Goal: Task Accomplishment & Management: Complete application form

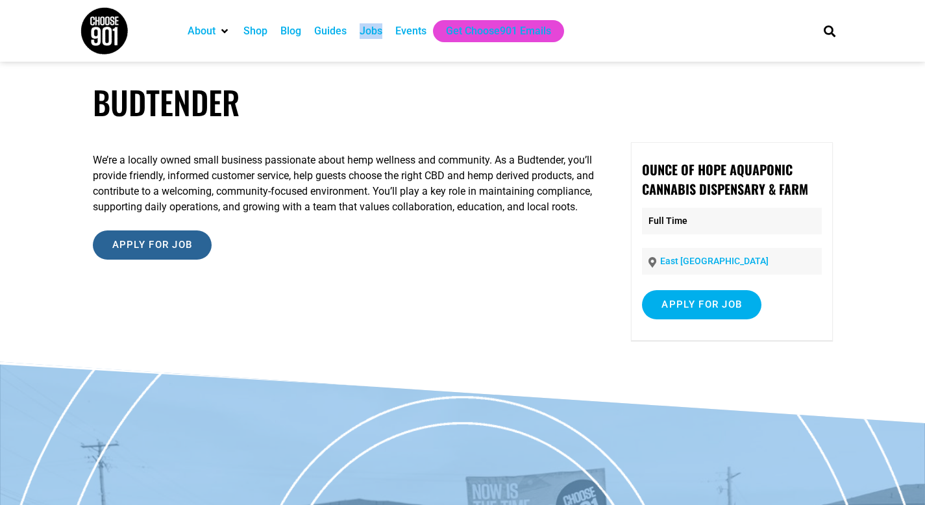
click at [160, 260] on input "Apply for job" at bounding box center [152, 245] width 119 height 29
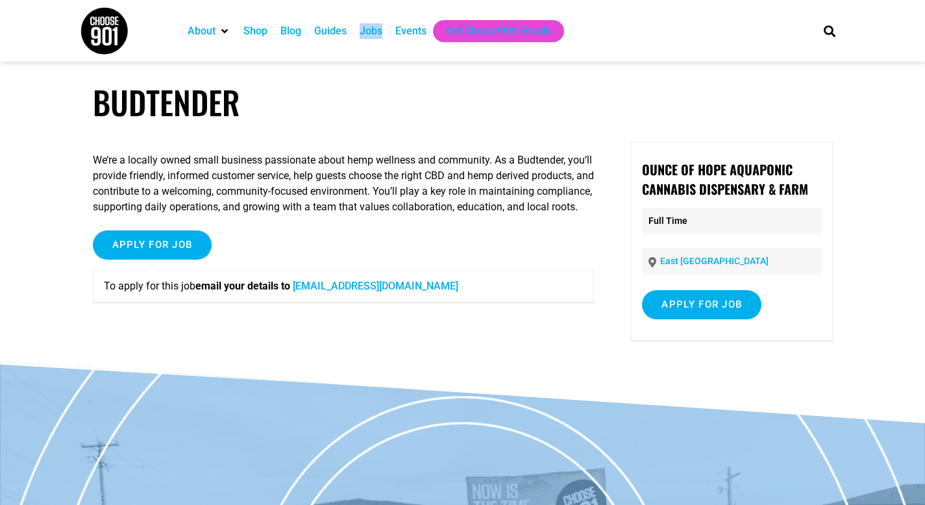
click at [346, 292] on link "info@ounceofhope.com" at bounding box center [376, 286] width 166 height 12
drag, startPoint x: 447, startPoint y: 305, endPoint x: 303, endPoint y: 306, distance: 143.5
click at [303, 294] on p "To apply for this job email your details to info@ounceofhope.com" at bounding box center [344, 287] width 480 height 16
copy link "info@ounceofhope.com"
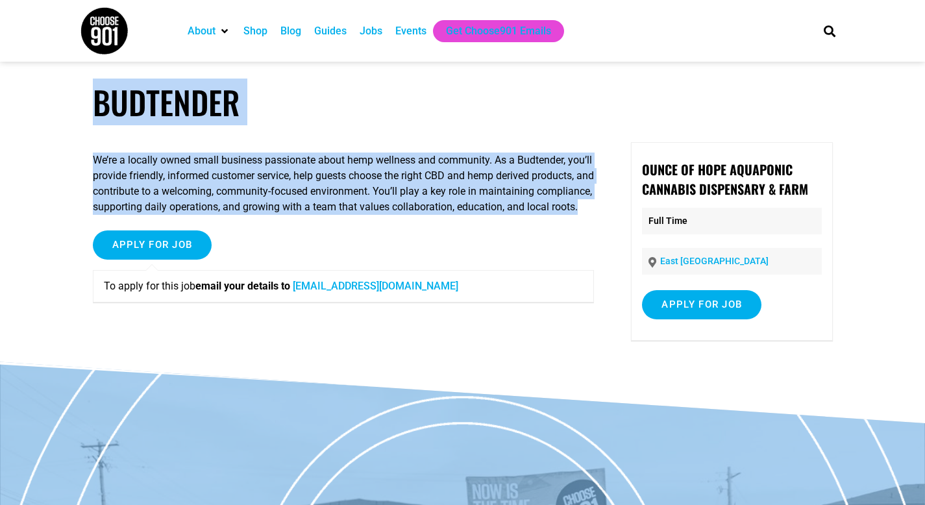
drag, startPoint x: 87, startPoint y: 98, endPoint x: 315, endPoint y: 221, distance: 259.2
click at [315, 221] on article "Budtender We’re a locally owned small business passionate about hemp wellness a…" at bounding box center [462, 222] width 925 height 279
copy article "Budtender We’re a locally owned small business passionate about hemp wellness a…"
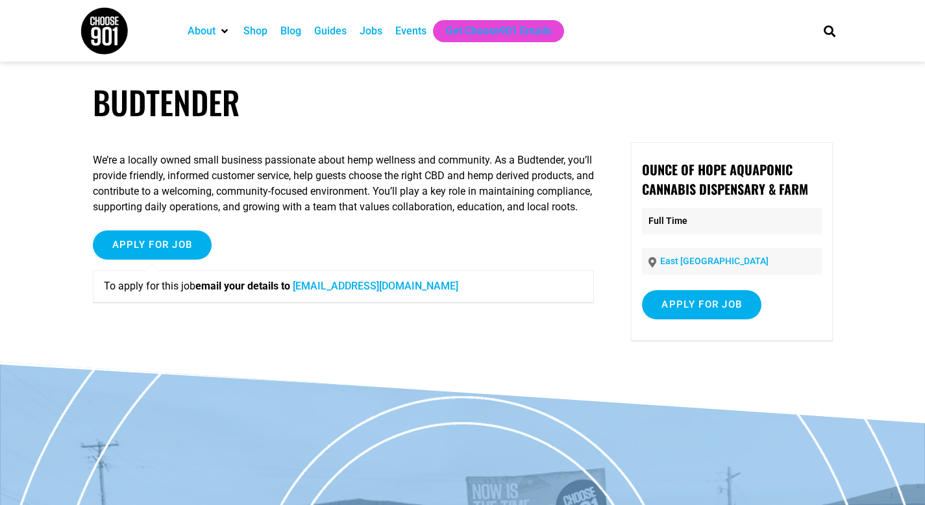
click at [438, 247] on div "Apply for job To apply for this job email your details to info@ounceofhope.com" at bounding box center [344, 272] width 502 height 82
drag, startPoint x: 429, startPoint y: 305, endPoint x: 303, endPoint y: 307, distance: 125.4
click at [303, 294] on p "To apply for this job email your details to info@ounceofhope.com" at bounding box center [344, 287] width 480 height 16
copy link "info@ounceofhope.com"
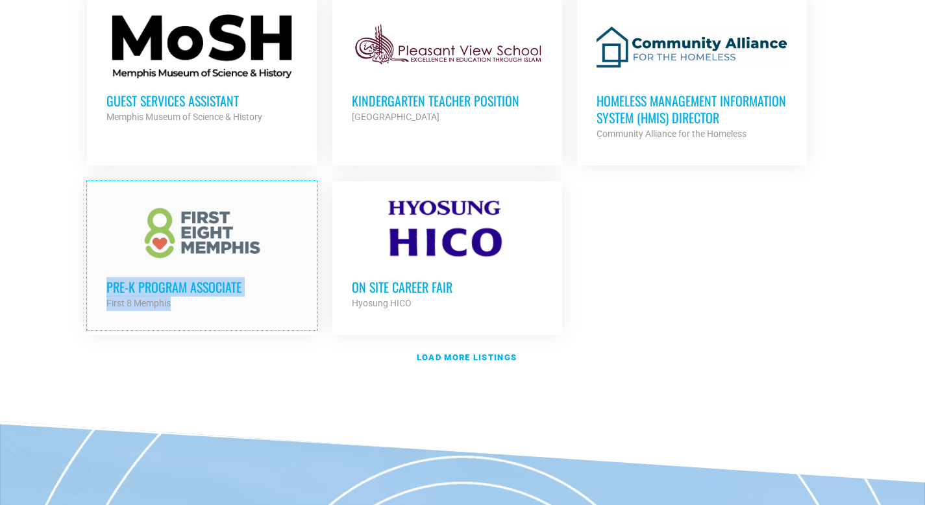
scroll to position [1516, 0]
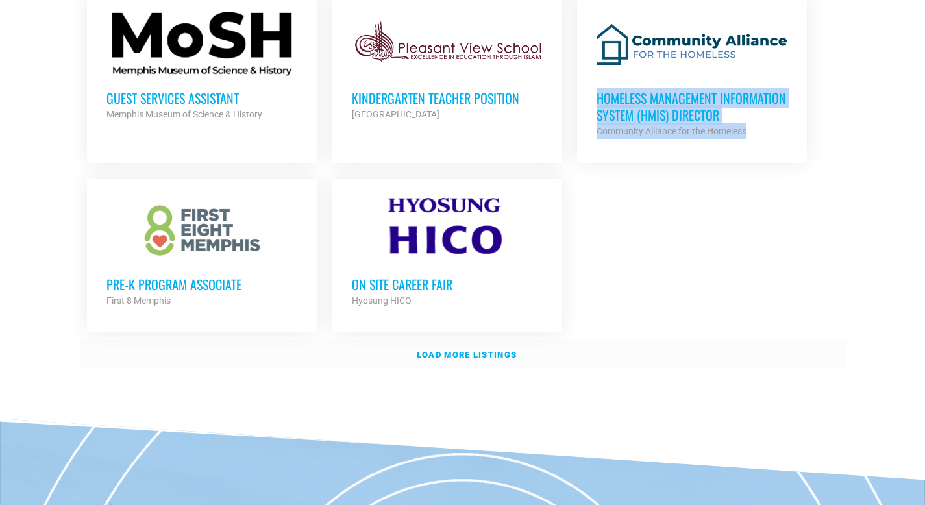
click at [466, 350] on strong "Load more listings" at bounding box center [467, 355] width 100 height 10
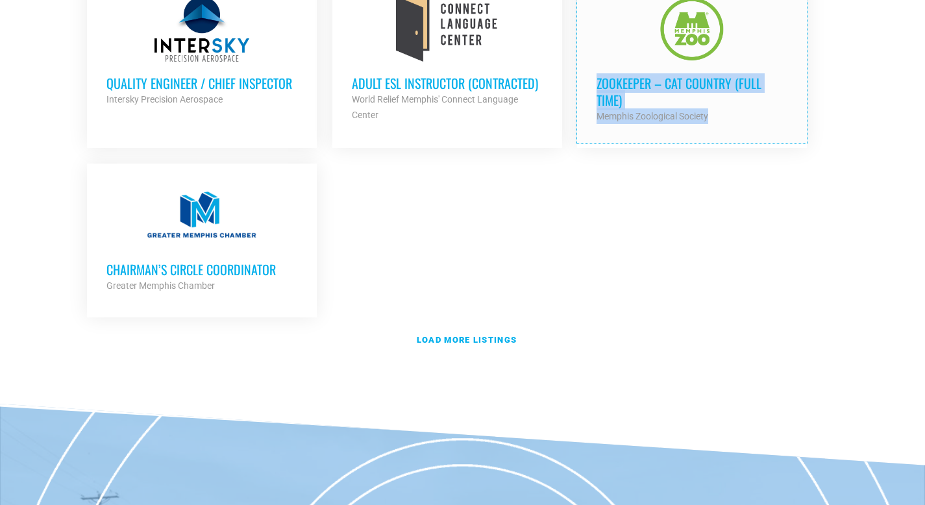
scroll to position [2871, 0]
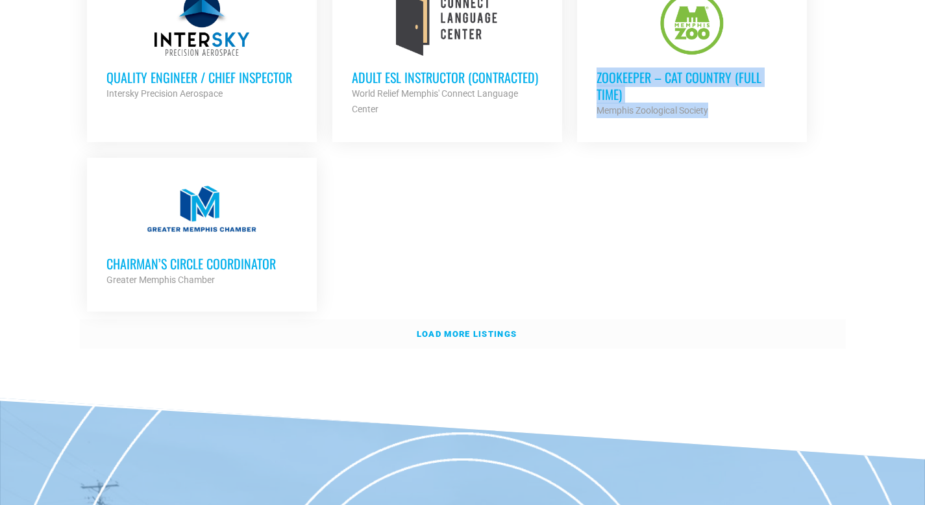
click at [454, 329] on strong "Load more listings" at bounding box center [467, 334] width 100 height 10
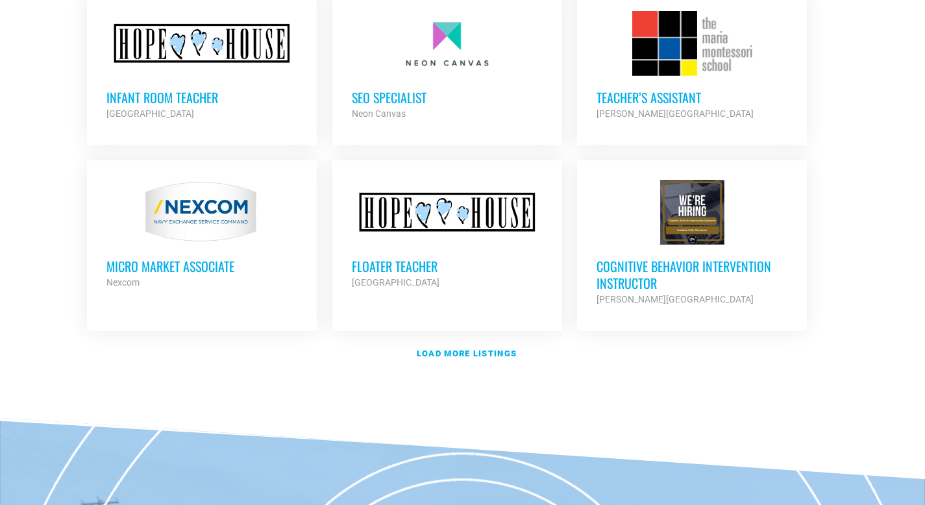
scroll to position [4043, 0]
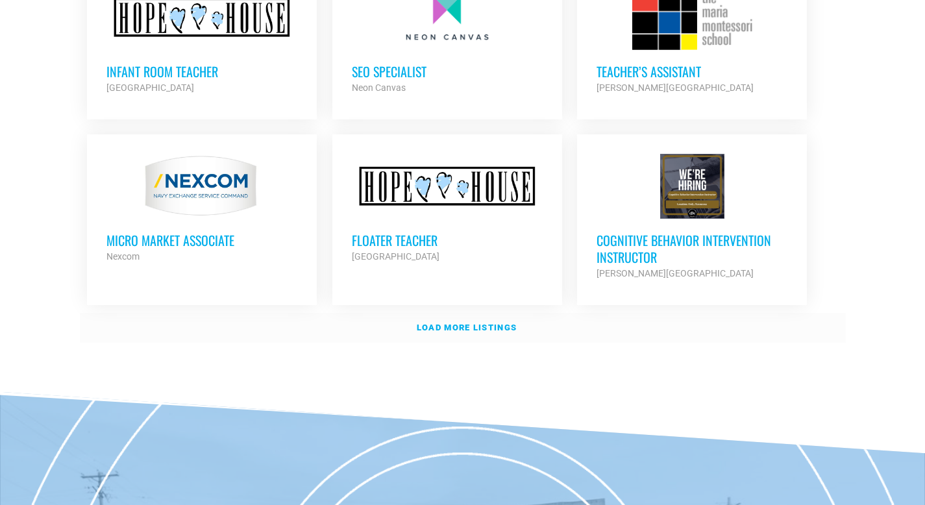
click at [464, 323] on strong "Load more listings" at bounding box center [467, 328] width 100 height 10
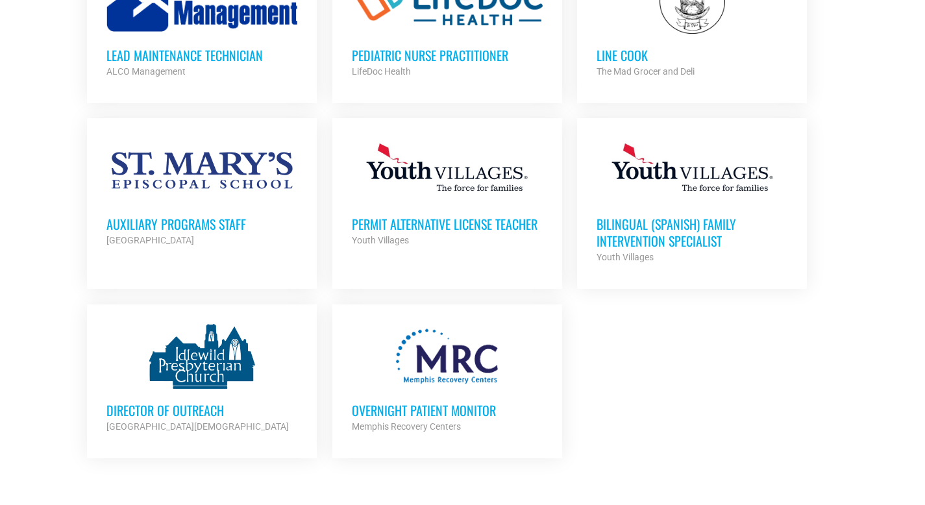
scroll to position [4968, 0]
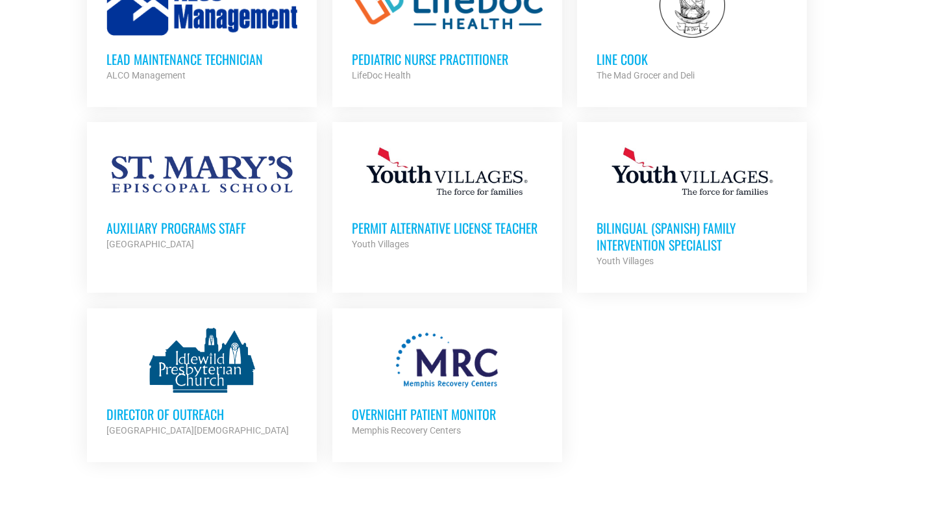
drag, startPoint x: 417, startPoint y: 207, endPoint x: 53, endPoint y: 31, distance: 404.6
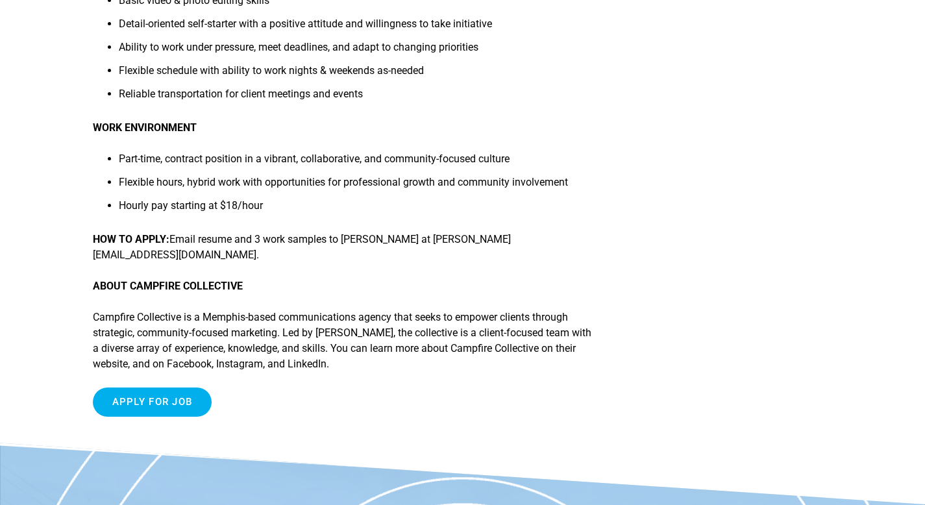
scroll to position [906, 0]
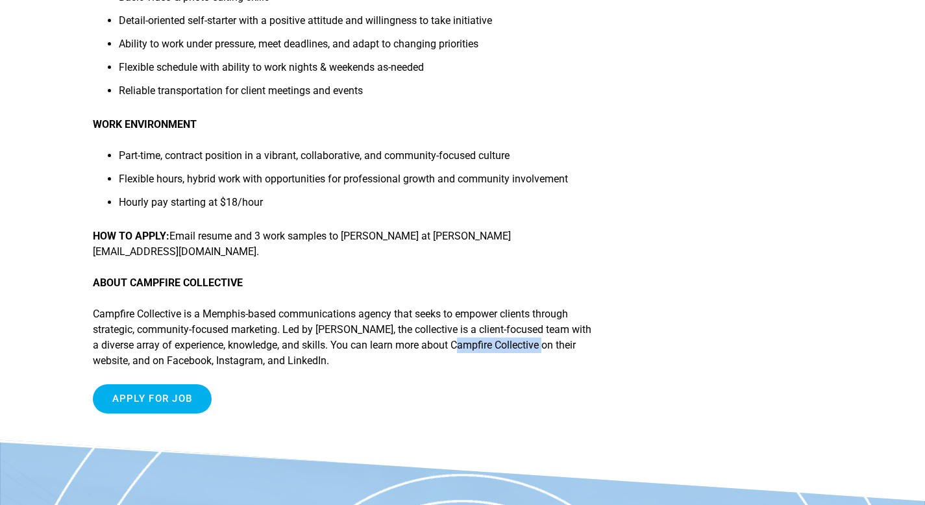
drag, startPoint x: 484, startPoint y: 361, endPoint x: 577, endPoint y: 360, distance: 93.5
click at [577, 360] on p "Campfire Collective is a Memphis-based communications agency that seeks to empo…" at bounding box center [344, 338] width 502 height 62
copy p "Campfire Collective"
click at [184, 218] on li "Hourly pay starting at $18/hour" at bounding box center [357, 206] width 476 height 23
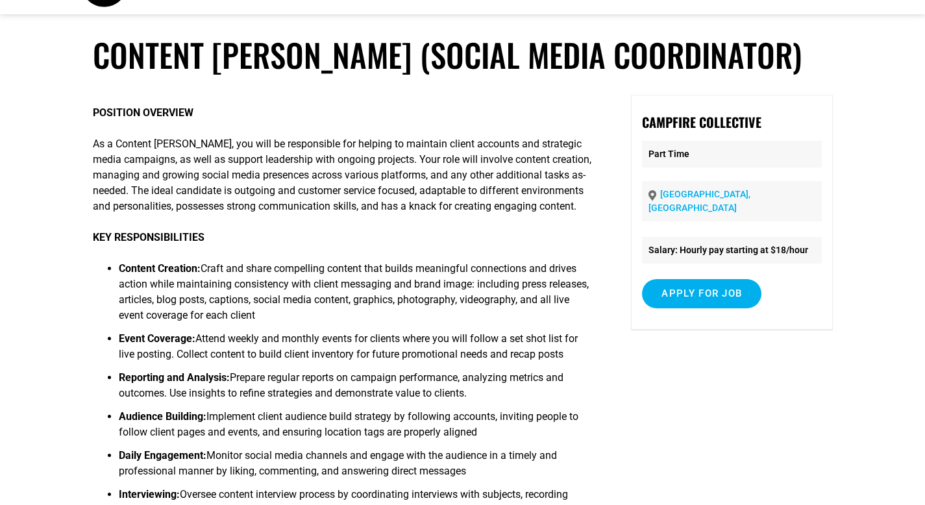
scroll to position [0, 0]
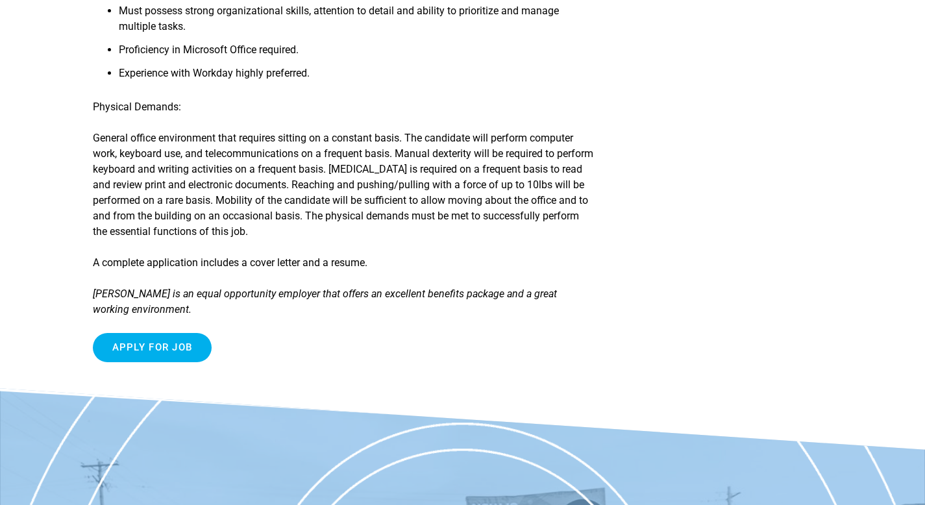
scroll to position [2216, 0]
click at [162, 334] on input "Apply for job" at bounding box center [152, 348] width 119 height 29
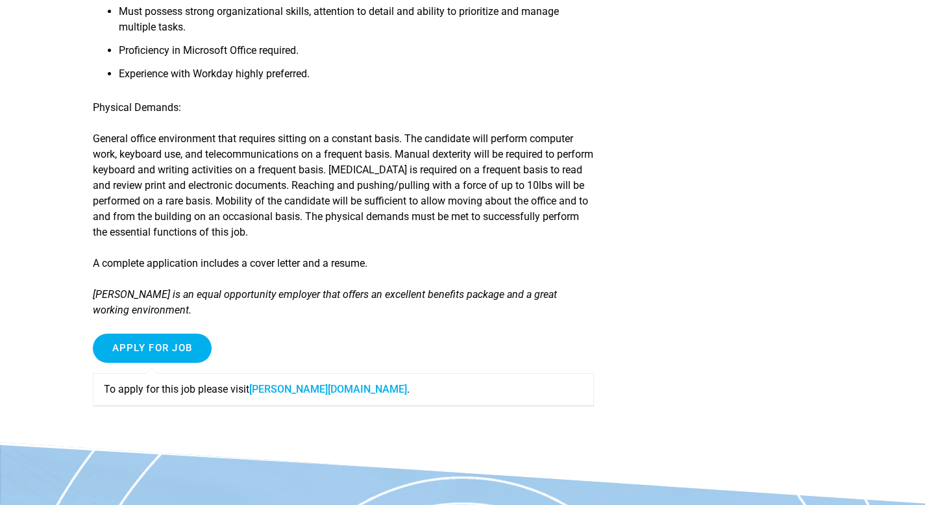
click at [367, 383] on link "rhodes.wd5.myworkdayjobs.com" at bounding box center [328, 389] width 158 height 12
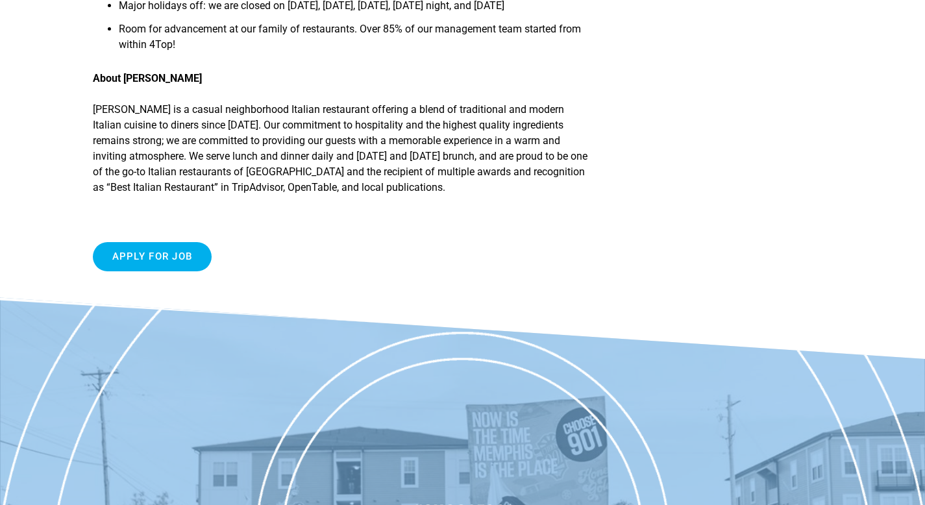
scroll to position [579, 0]
click at [134, 259] on input "Apply for job" at bounding box center [152, 256] width 119 height 29
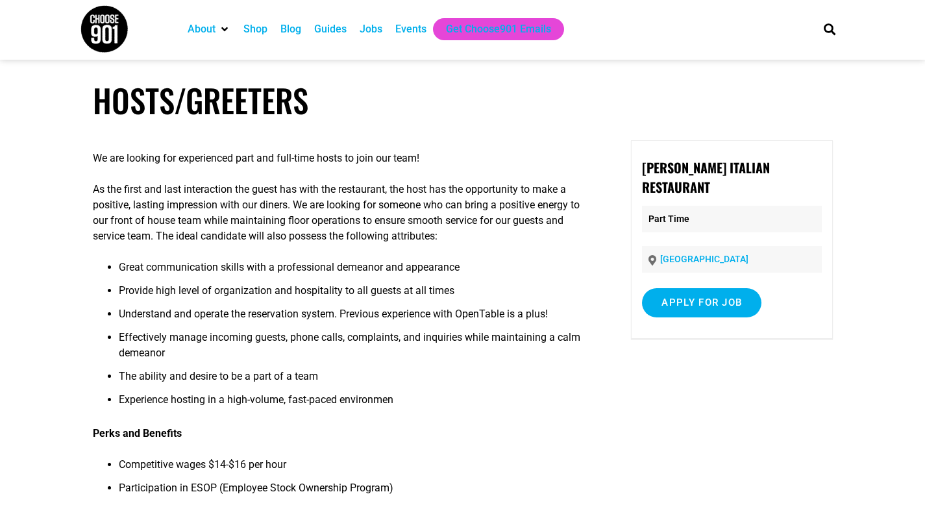
scroll to position [0, 0]
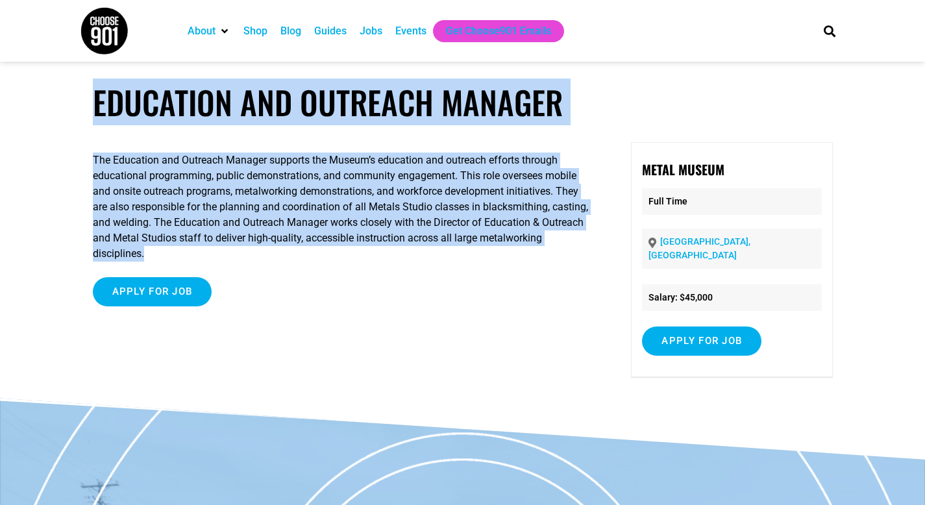
drag, startPoint x: 217, startPoint y: 253, endPoint x: 44, endPoint y: 99, distance: 232.3
click at [44, 99] on article "Education and Outreach Manager The Education and Outreach Manager supports the …" at bounding box center [462, 241] width 925 height 316
click at [161, 303] on input "Apply for job" at bounding box center [152, 291] width 119 height 29
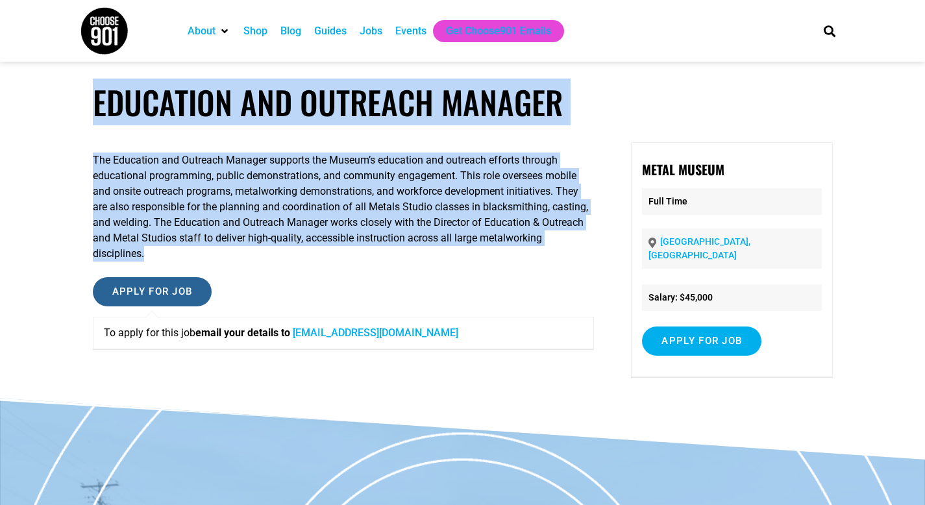
copy article "Education and Outreach Manager The Education and Outreach Manager supports the …"
click at [427, 331] on link "[EMAIL_ADDRESS][DOMAIN_NAME]" at bounding box center [376, 333] width 166 height 12
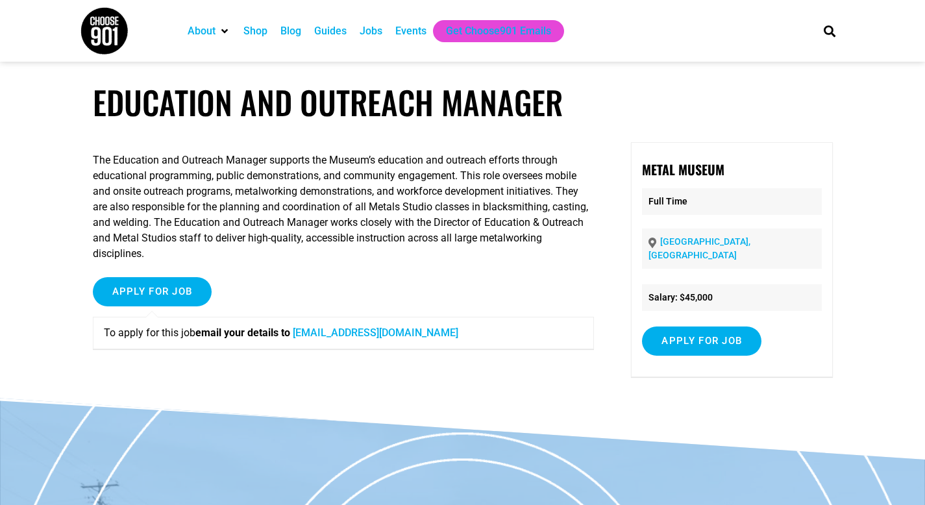
click at [284, 317] on div "To apply for this job email your details to [EMAIL_ADDRESS][DOMAIN_NAME]" at bounding box center [344, 333] width 502 height 32
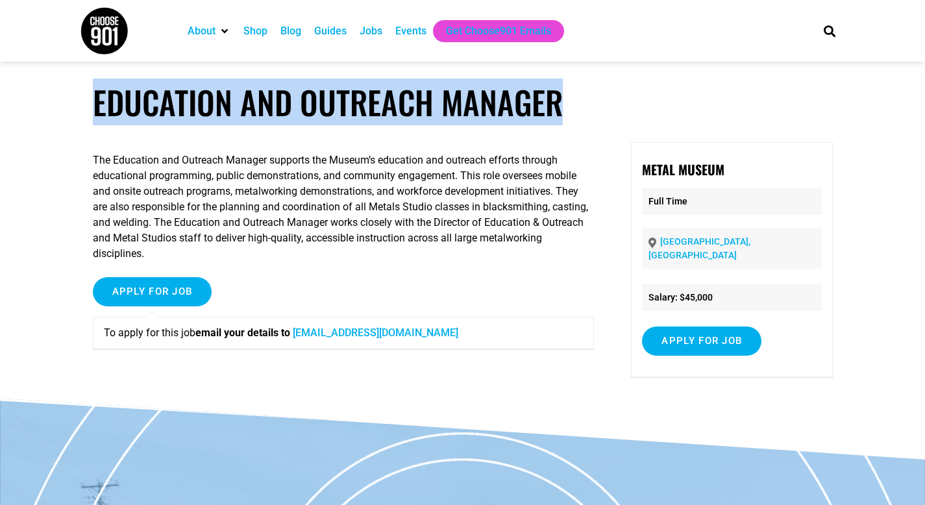
drag, startPoint x: 574, startPoint y: 105, endPoint x: 60, endPoint y: 95, distance: 513.8
click at [60, 95] on article "Education and Outreach Manager The Education and Outreach Manager supports the …" at bounding box center [462, 241] width 925 height 316
copy h1 "Education and Outreach Manager"
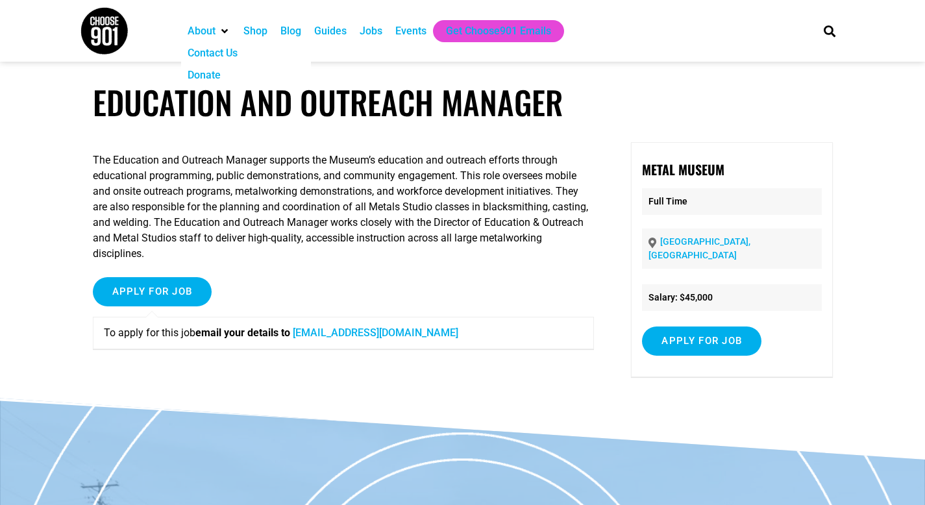
click at [231, 283] on div "Apply for job To apply for this job email your details to [EMAIL_ADDRESS][DOMAI…" at bounding box center [344, 318] width 502 height 82
copy link "[EMAIL_ADDRESS][DOMAIN_NAME]"
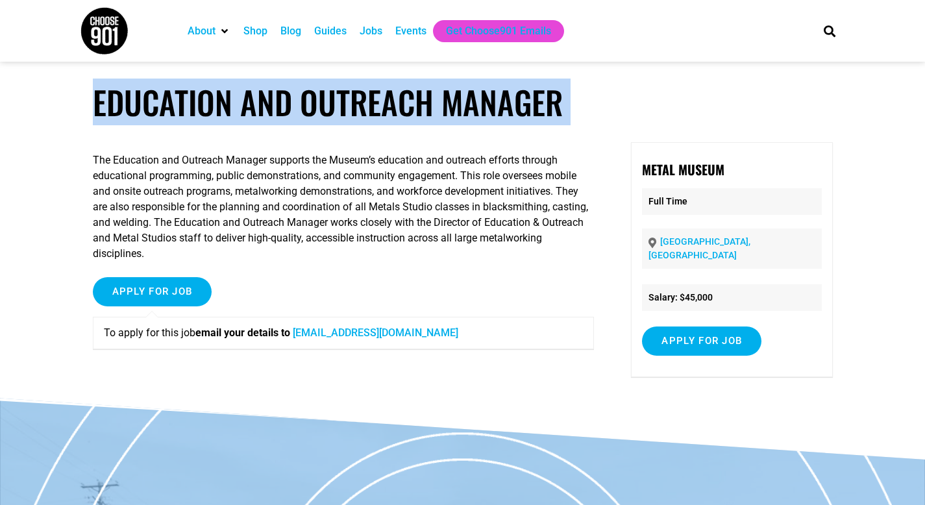
drag, startPoint x: 95, startPoint y: 99, endPoint x: 373, endPoint y: 142, distance: 280.5
click at [373, 142] on article "Education and Outreach Manager The Education and Outreach Manager supports the …" at bounding box center [462, 241] width 925 height 316
copy article "Education and Outreach Manager"
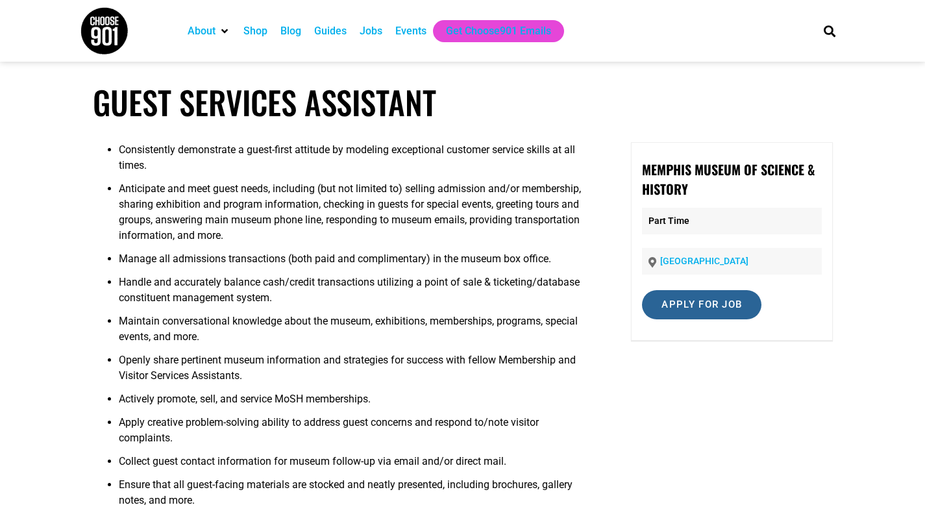
click at [743, 305] on input "Apply for job" at bounding box center [701, 304] width 119 height 29
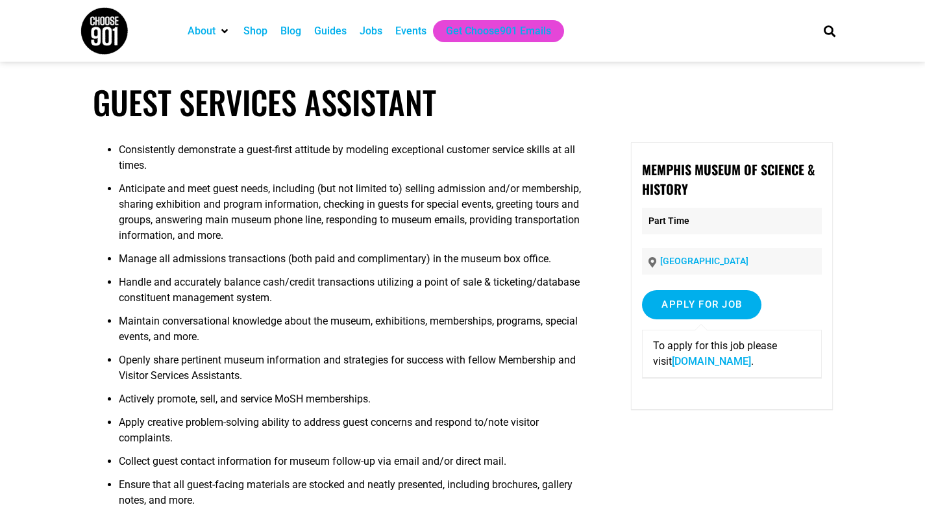
click at [712, 360] on link "[DOMAIN_NAME]" at bounding box center [711, 361] width 79 height 12
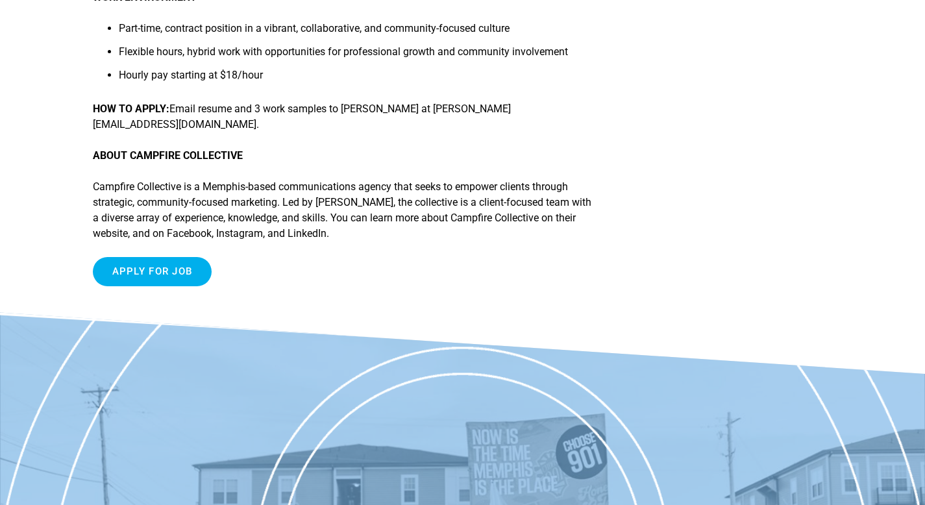
scroll to position [1035, 0]
